Goal: Obtain resource: Download file/media

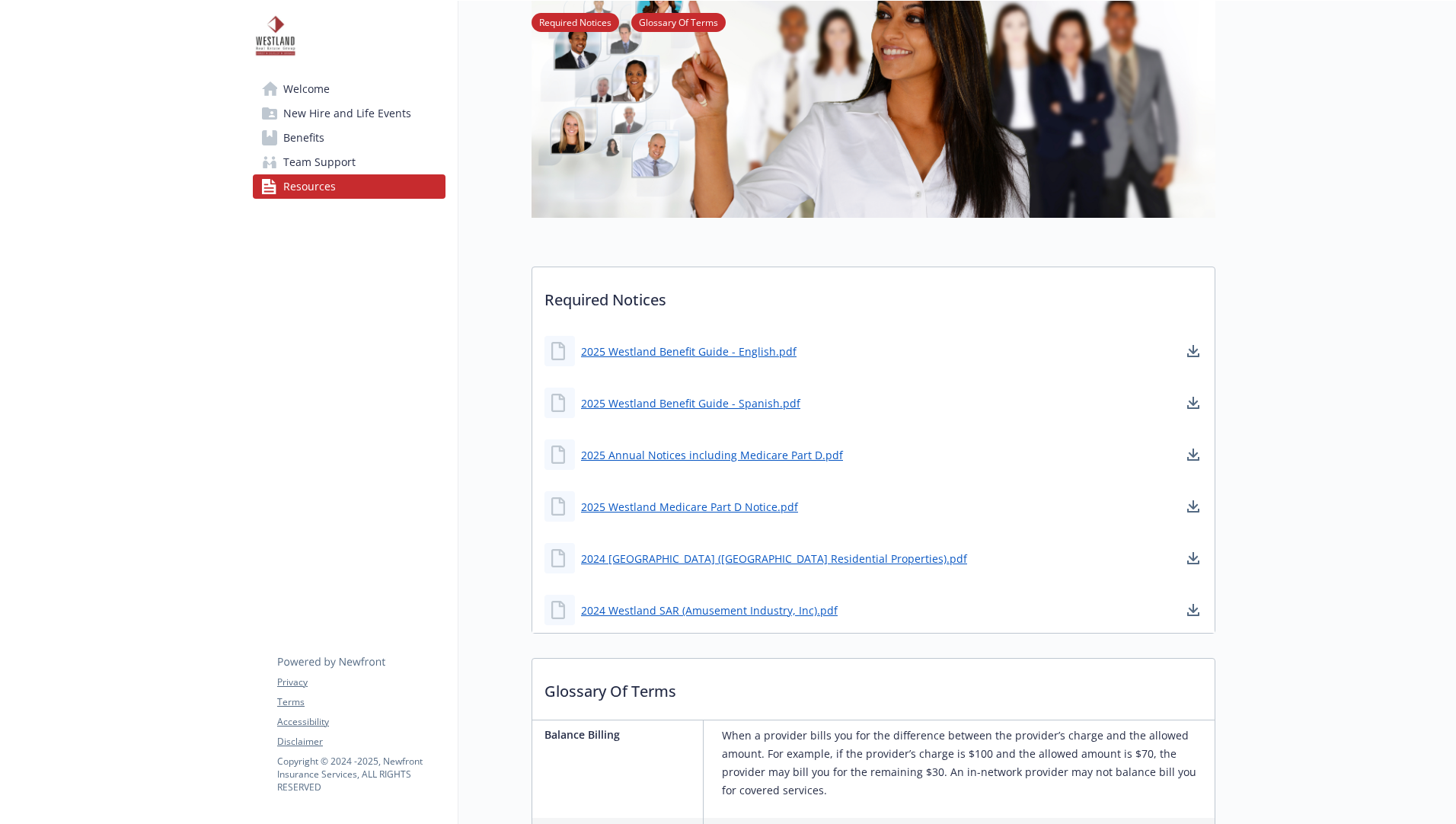
scroll to position [229, 0]
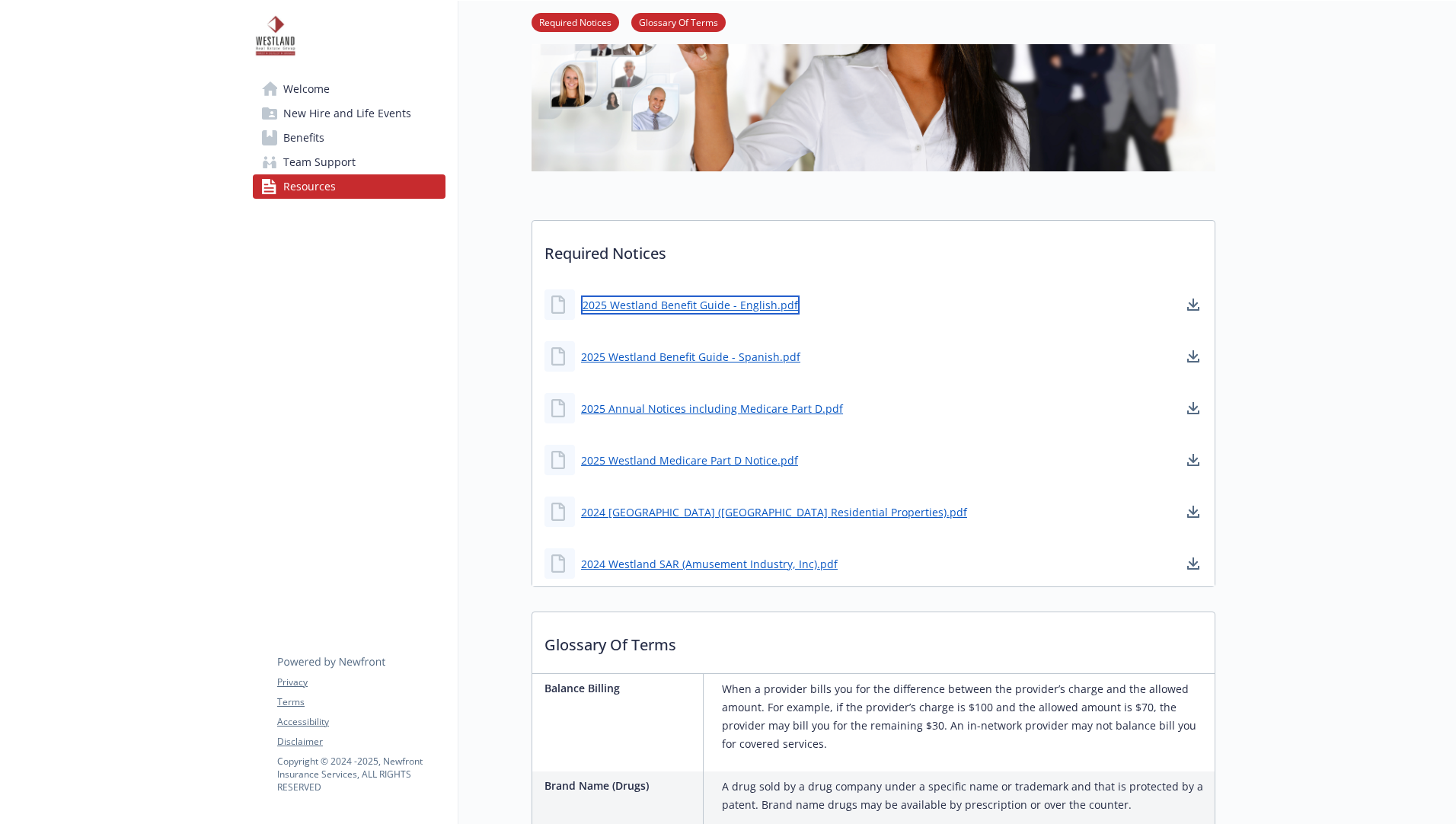
click at [634, 304] on link "2025 Westland Benefit Guide - English.pdf" at bounding box center [690, 305] width 219 height 19
click at [622, 361] on link "2025 Westland Benefit Guide - Spanish.pdf" at bounding box center [692, 356] width 222 height 19
click at [649, 455] on link "2025 Westland Medicare Part D Notice.pdf" at bounding box center [691, 460] width 220 height 19
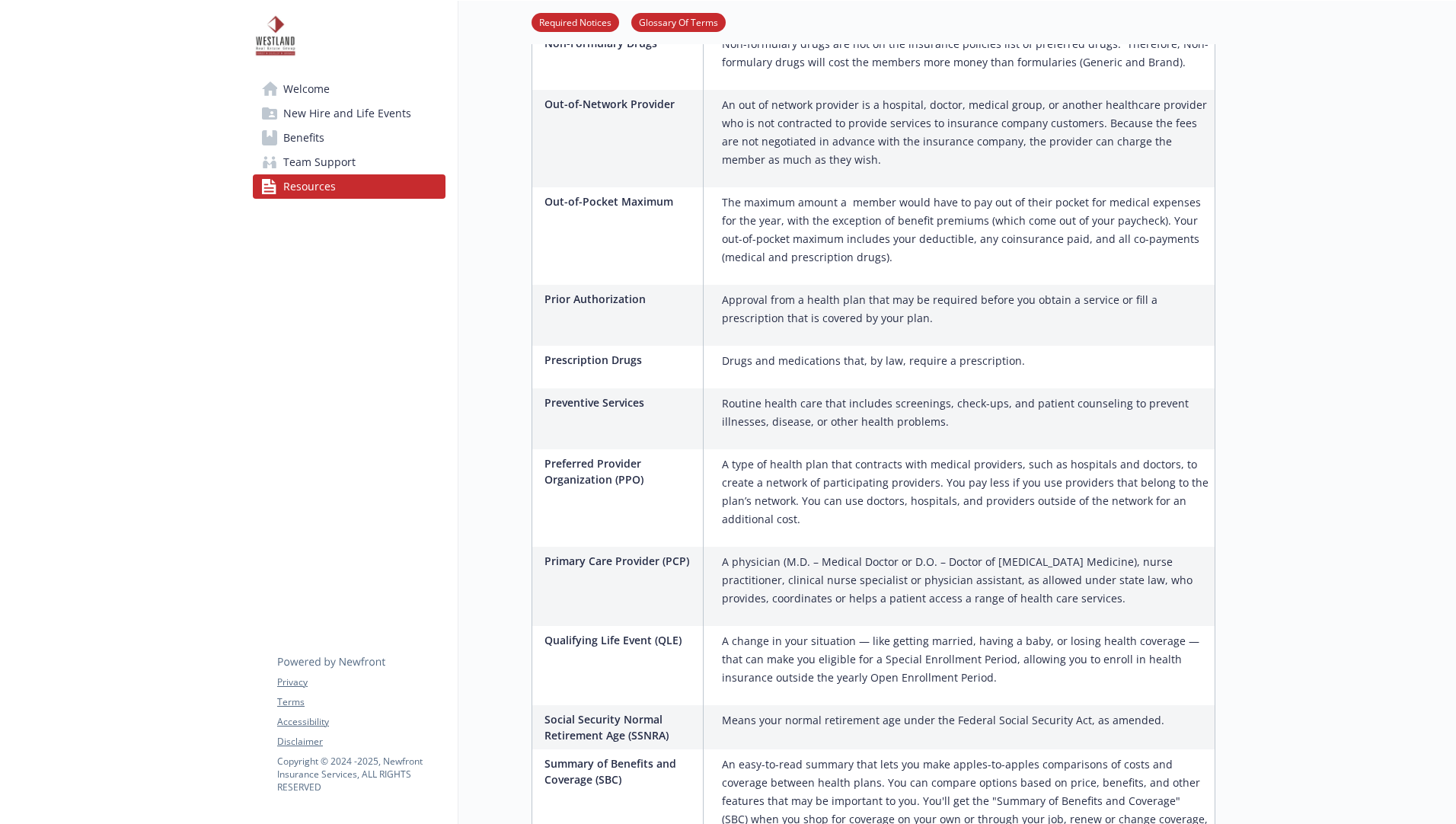
scroll to position [2370, 0]
